Goal: Task Accomplishment & Management: Complete application form

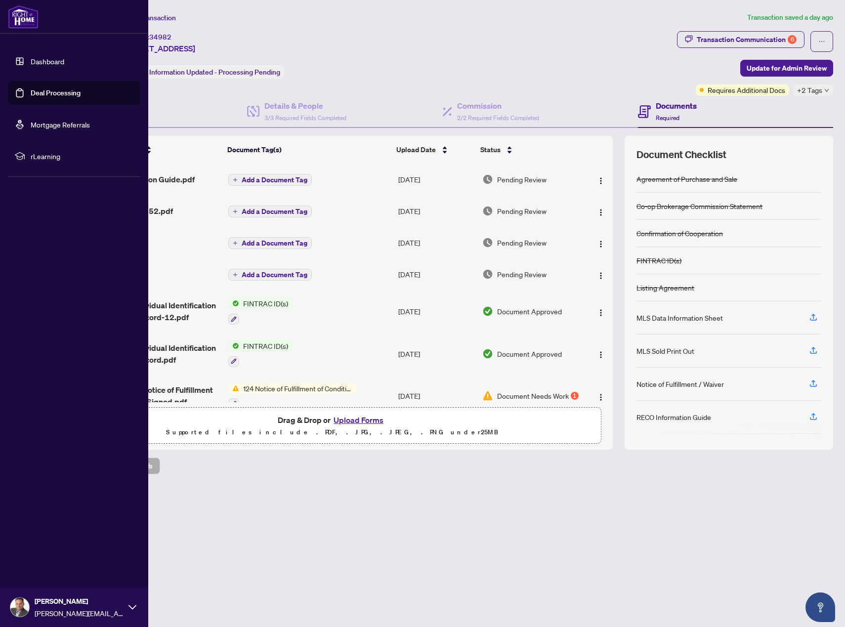
click at [35, 60] on link "Dashboard" at bounding box center [48, 61] width 34 height 9
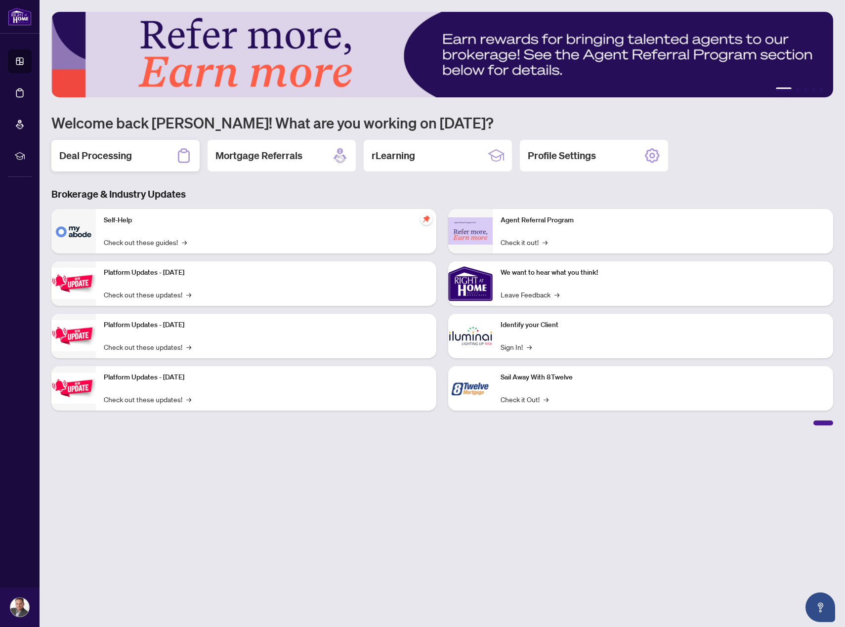
click at [136, 149] on div "Deal Processing" at bounding box center [125, 156] width 148 height 32
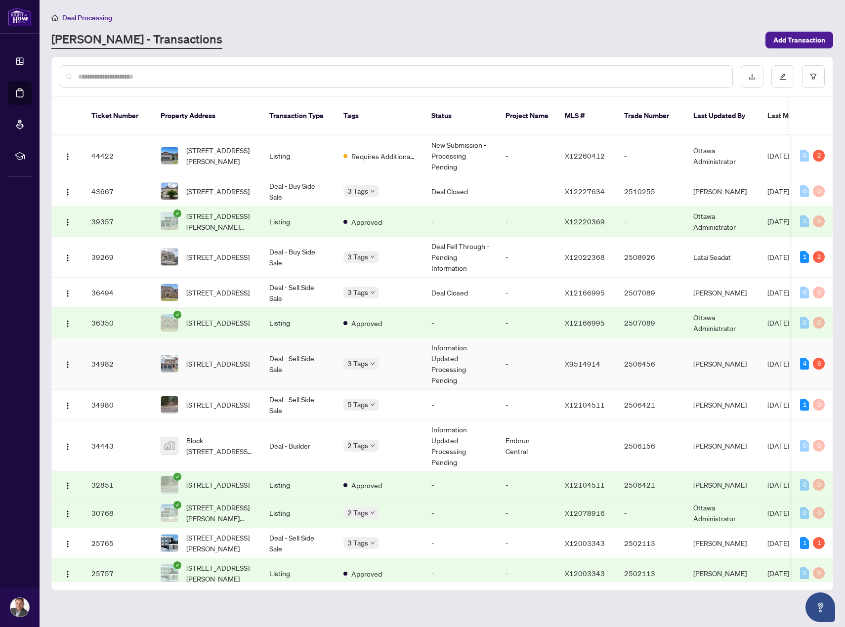
click at [491, 352] on td "Information Updated - Processing Pending" at bounding box center [461, 364] width 74 height 52
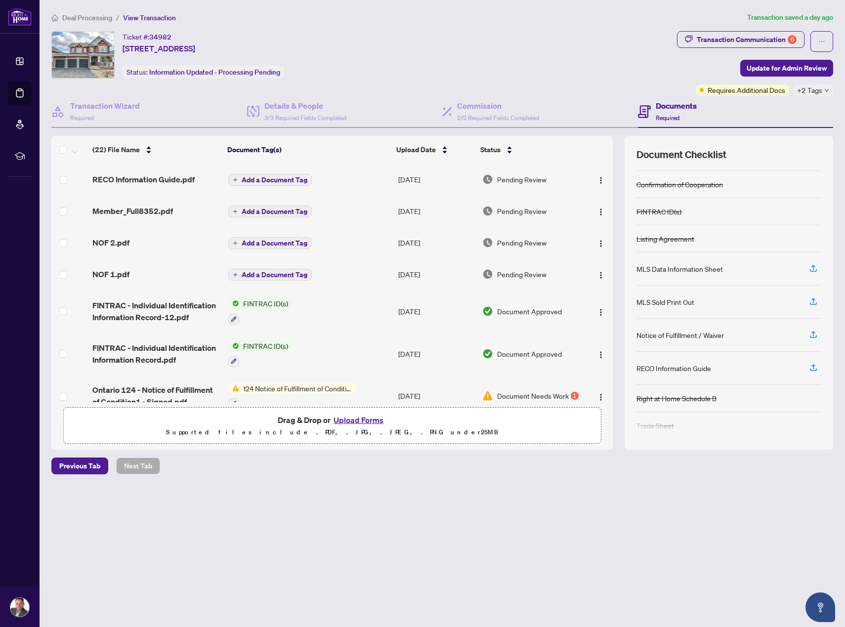
scroll to position [49, 0]
click at [818, 90] on span "+2 Tags" at bounding box center [809, 90] width 25 height 11
click at [657, 58] on div "Ticket #: 34982 [STREET_ADDRESS] Status: Information Updated - Processing Pendi…" at bounding box center [362, 54] width 622 height 47
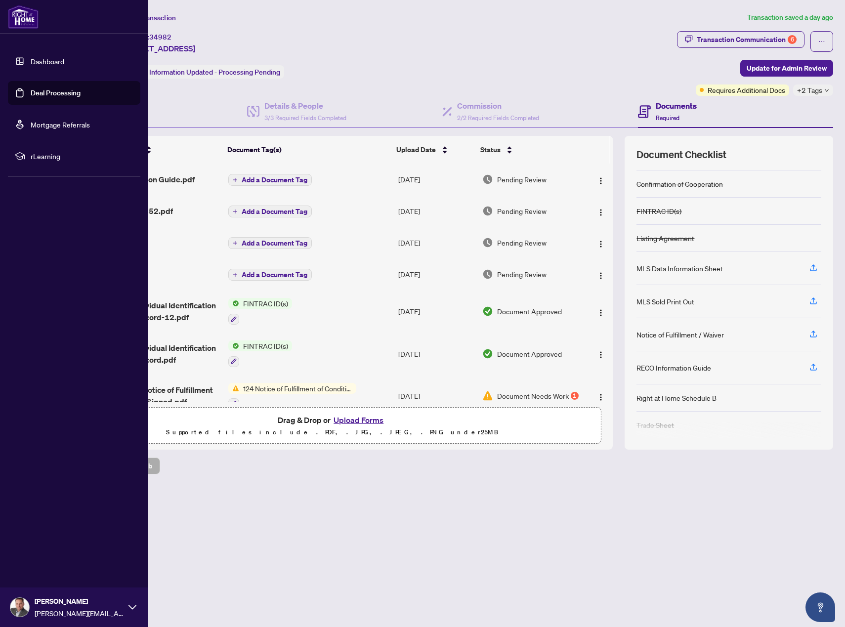
click at [37, 62] on link "Dashboard" at bounding box center [48, 61] width 34 height 9
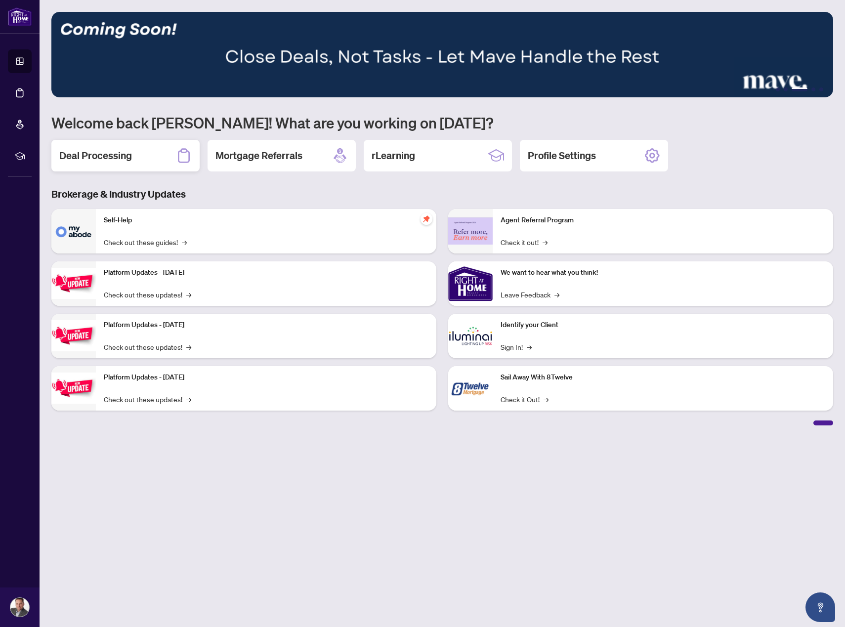
click at [131, 158] on h2 "Deal Processing" at bounding box center [95, 156] width 73 height 14
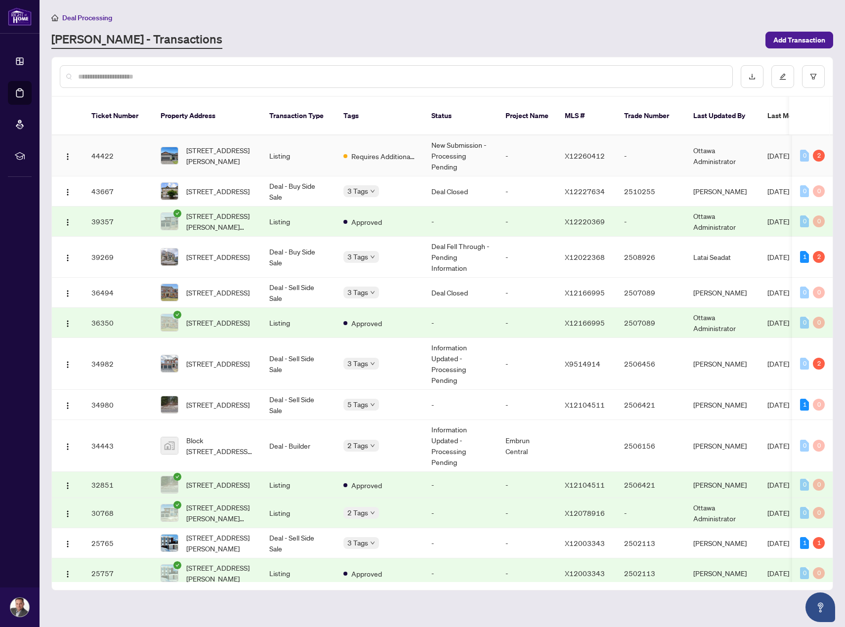
click at [282, 149] on td "Listing" at bounding box center [298, 155] width 74 height 41
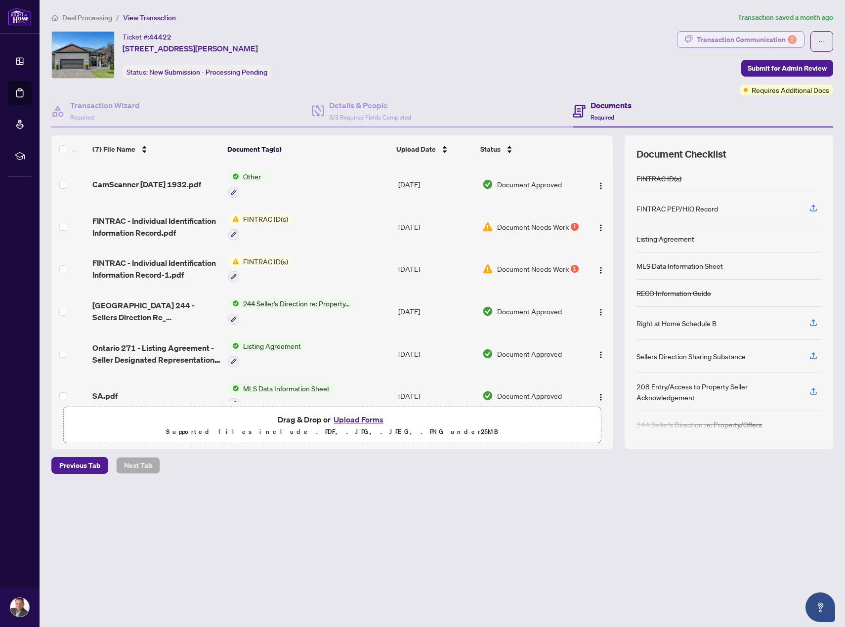
click at [701, 36] on div "Transaction Communication 2" at bounding box center [747, 40] width 100 height 16
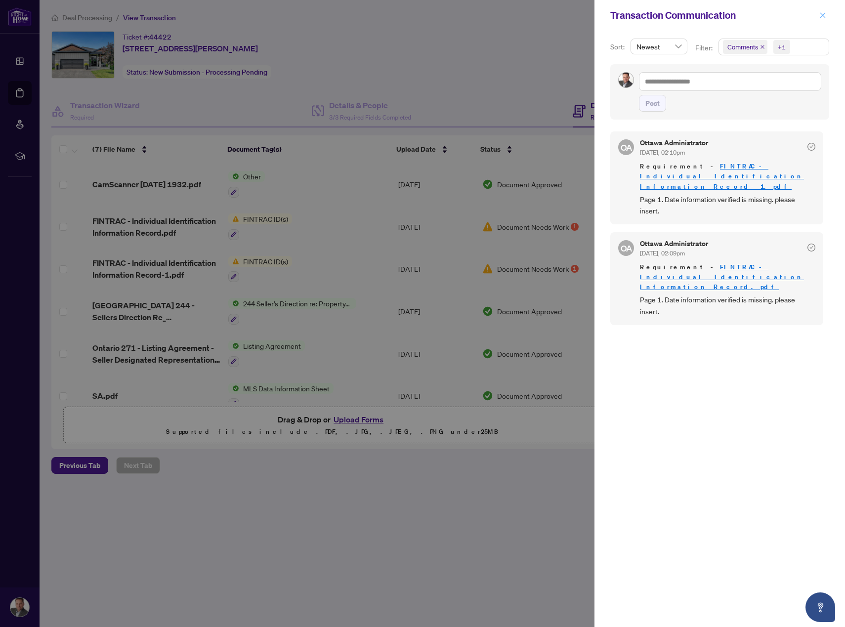
click at [825, 15] on icon "close" at bounding box center [822, 15] width 7 height 7
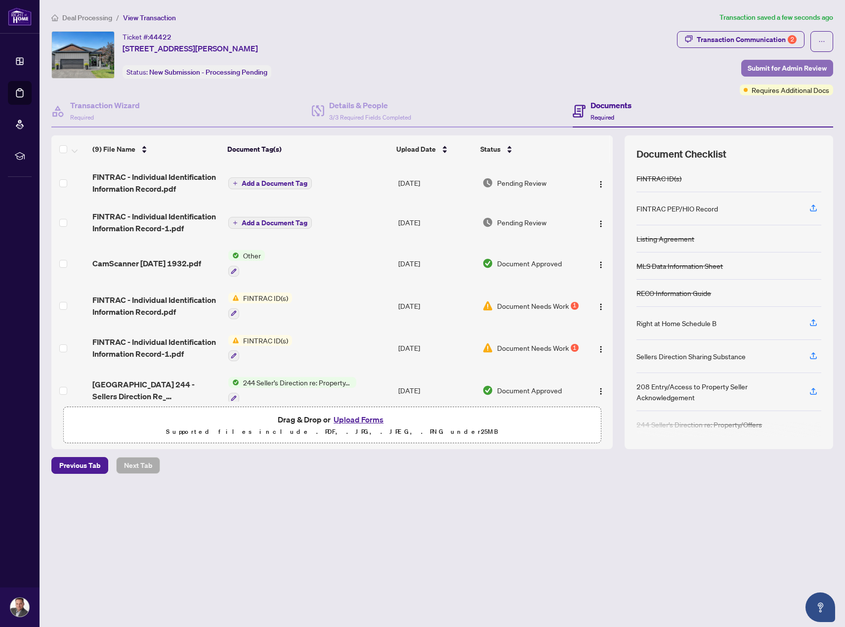
click at [781, 66] on span "Submit for Admin Review" at bounding box center [787, 68] width 79 height 16
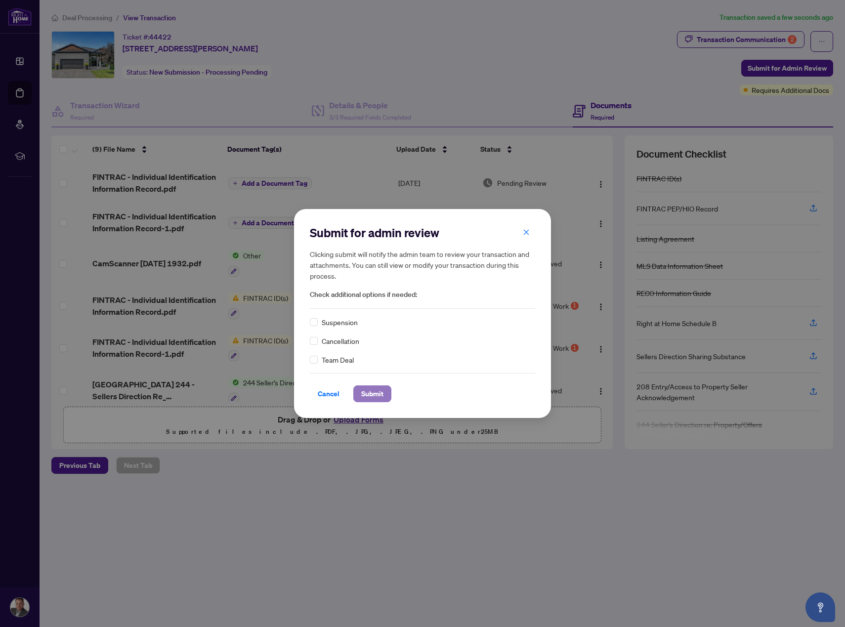
click at [377, 395] on span "Submit" at bounding box center [372, 394] width 22 height 16
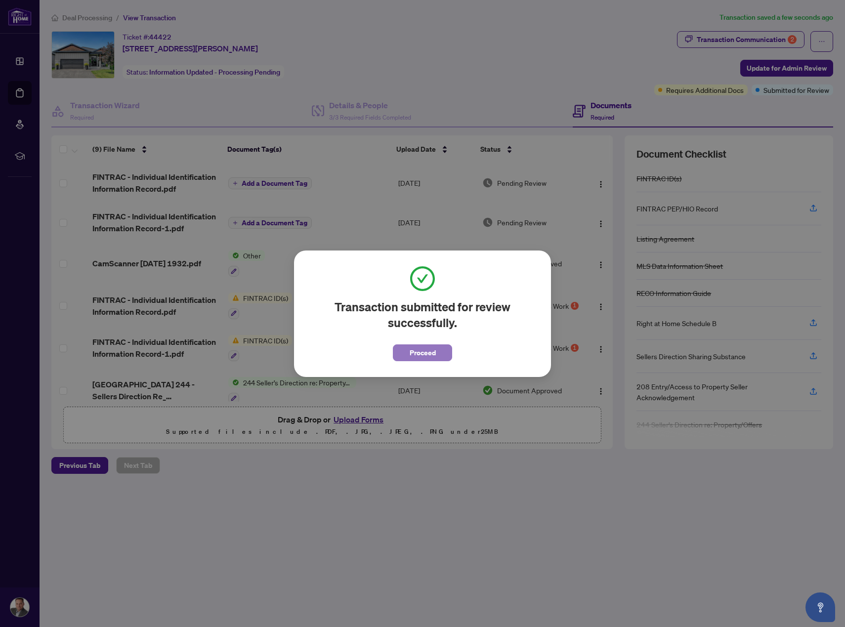
click at [422, 356] on span "Proceed" at bounding box center [423, 353] width 26 height 16
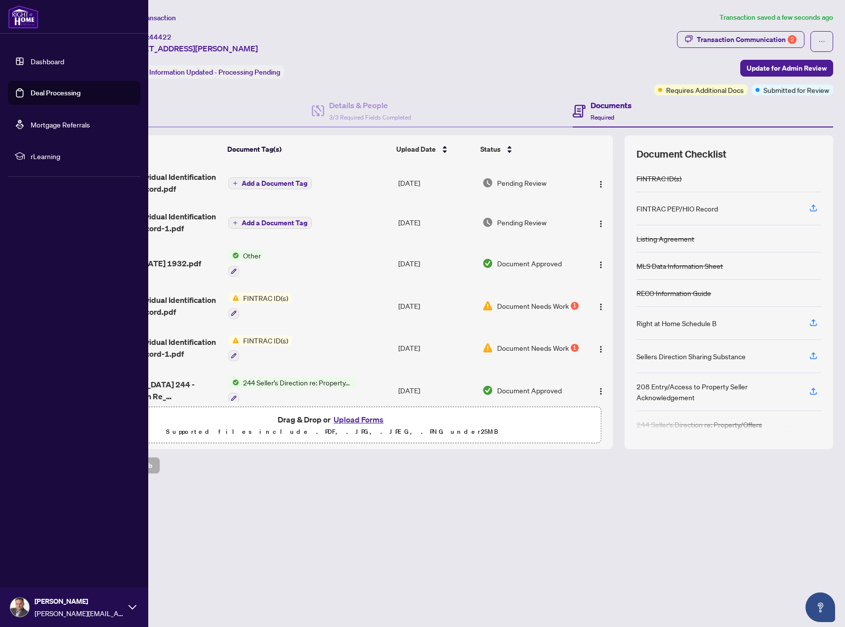
click at [31, 57] on link "Dashboard" at bounding box center [48, 61] width 34 height 9
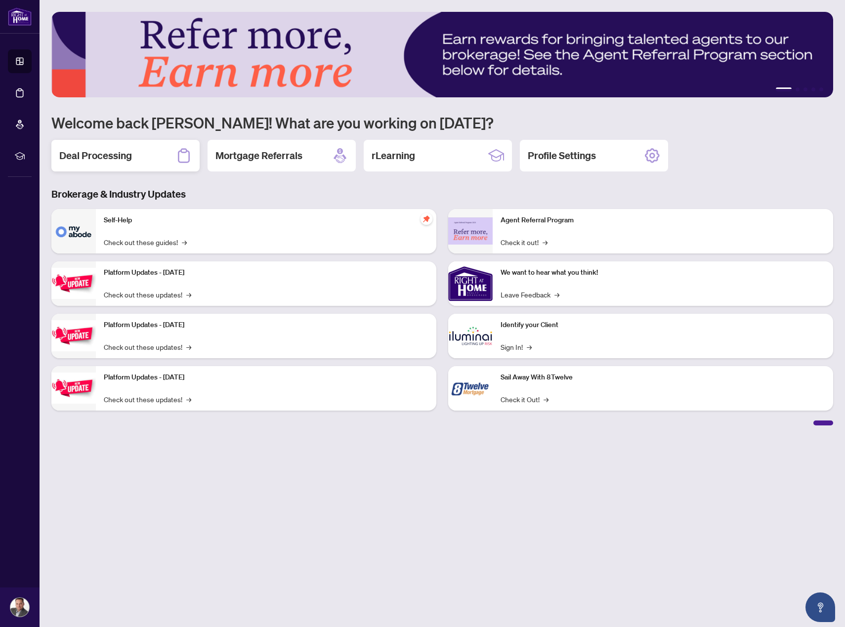
click at [115, 154] on h2 "Deal Processing" at bounding box center [95, 156] width 73 height 14
